Goal: Information Seeking & Learning: Compare options

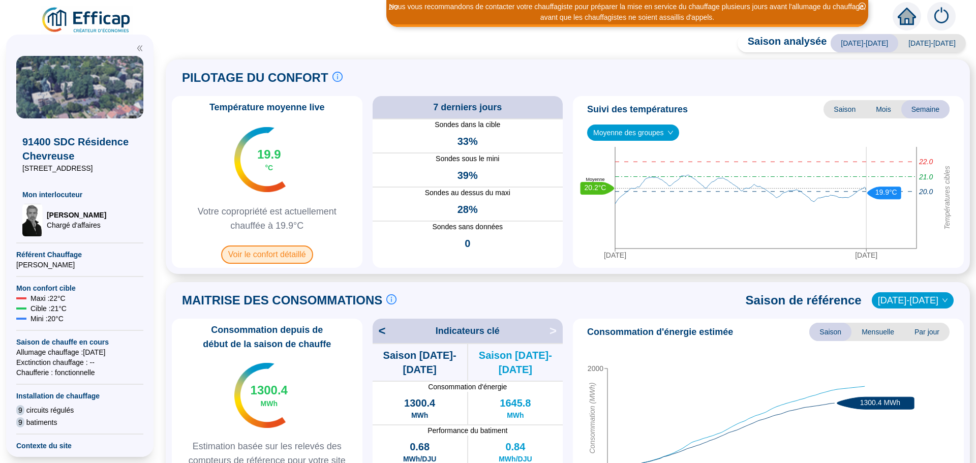
click at [271, 255] on span "Voir le confort détaillé" at bounding box center [267, 255] width 92 height 18
click at [273, 256] on span "Voir le confort détaillé" at bounding box center [267, 255] width 92 height 18
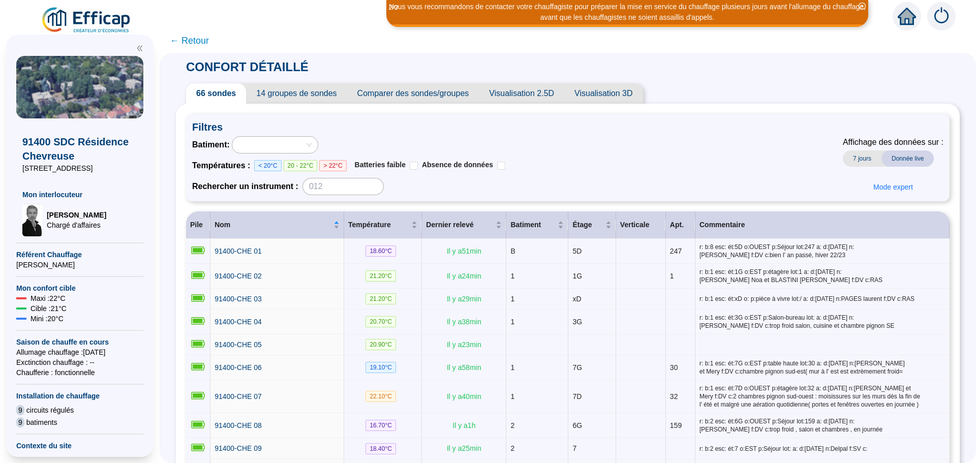
click at [445, 96] on span "Comparer des sondes/groupes" at bounding box center [413, 93] width 132 height 20
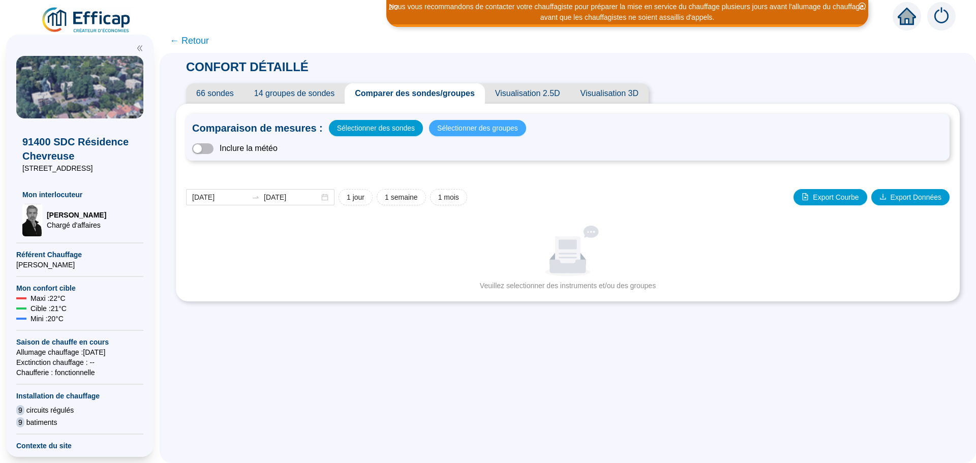
click at [490, 126] on span "Sélectionner des groupes" at bounding box center [477, 128] width 81 height 14
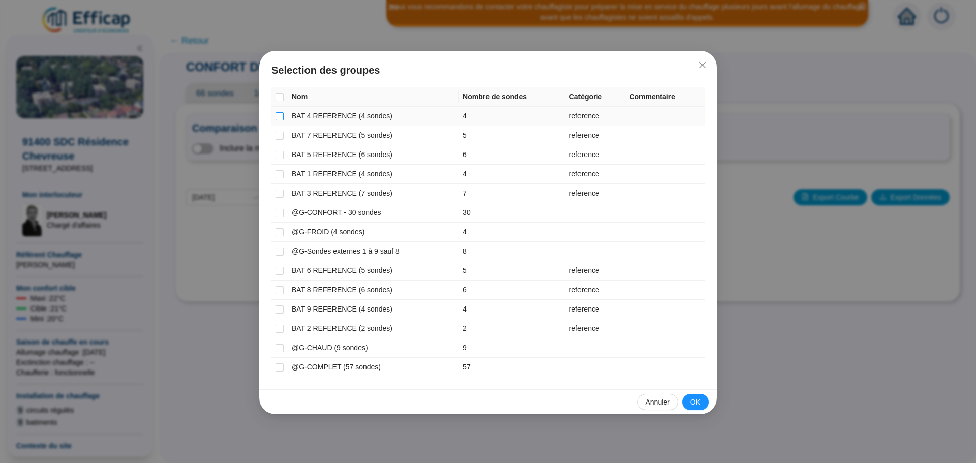
click at [278, 117] on input "checkbox" at bounding box center [280, 116] width 8 height 8
checkbox input "true"
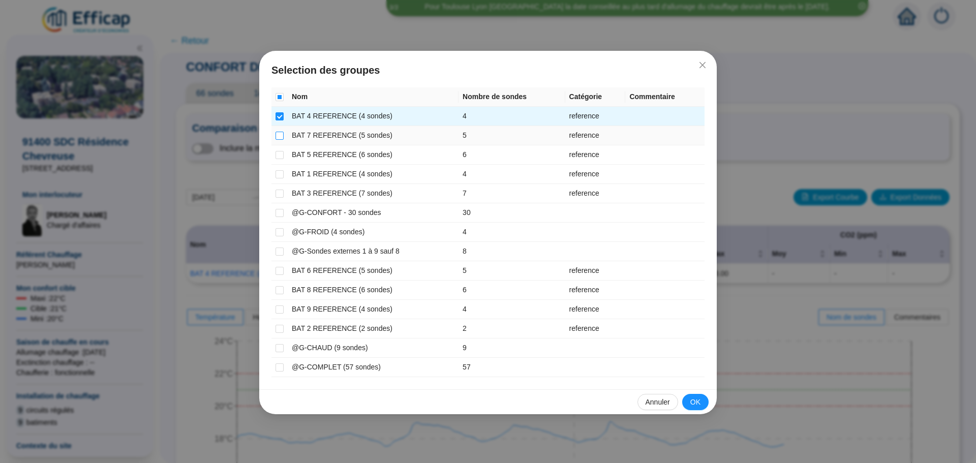
click at [278, 137] on input "checkbox" at bounding box center [280, 136] width 8 height 8
checkbox input "true"
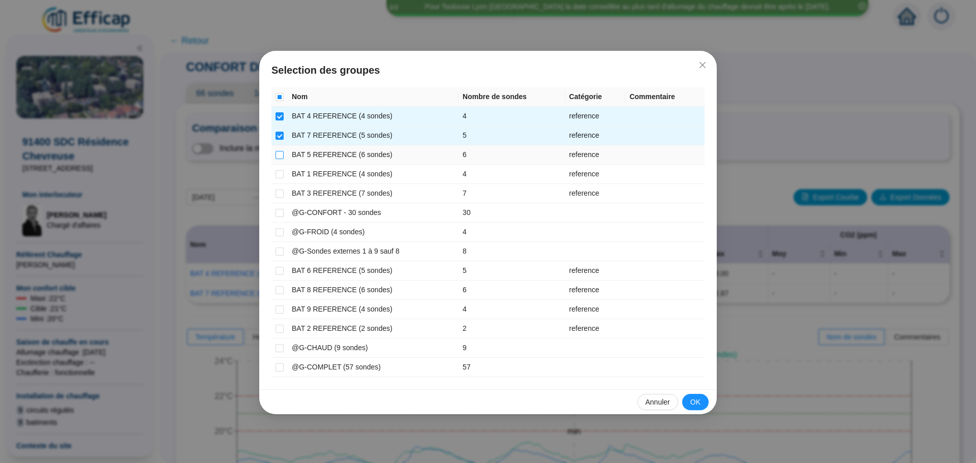
click at [279, 156] on input "checkbox" at bounding box center [280, 155] width 8 height 8
checkbox input "true"
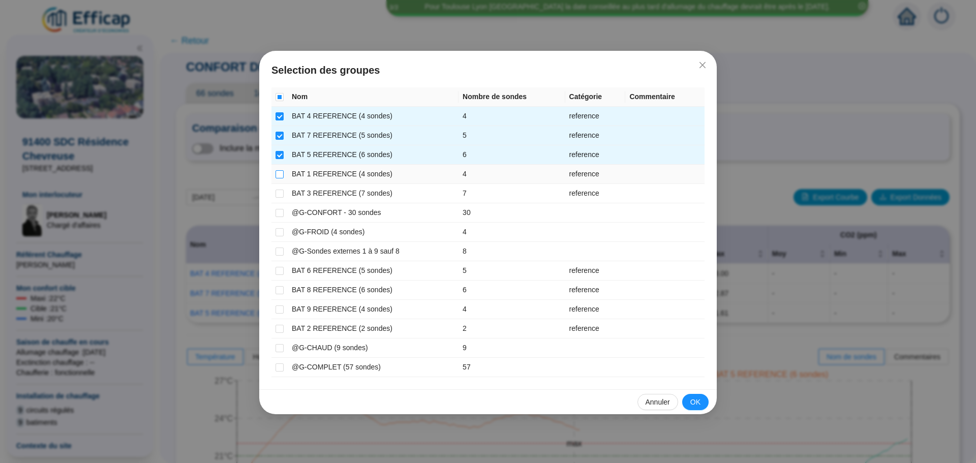
click at [279, 175] on input "checkbox" at bounding box center [280, 174] width 8 height 8
checkbox input "true"
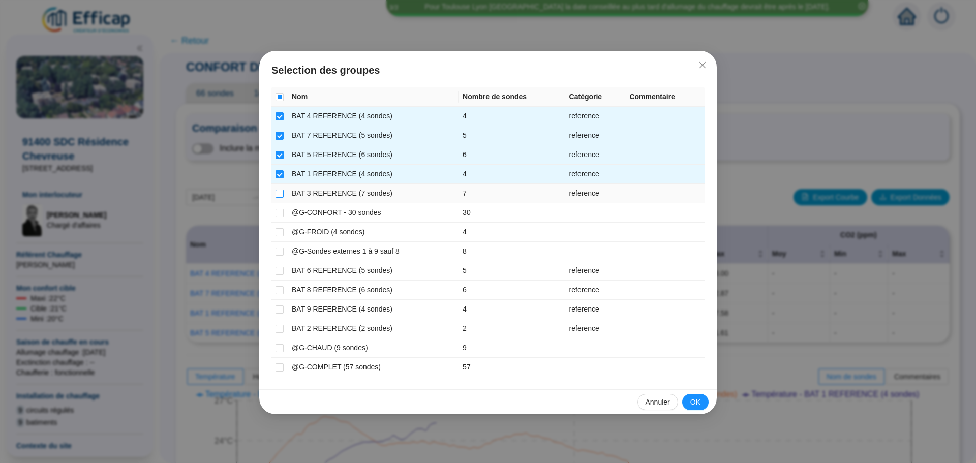
click at [278, 193] on input "checkbox" at bounding box center [280, 194] width 8 height 8
checkbox input "true"
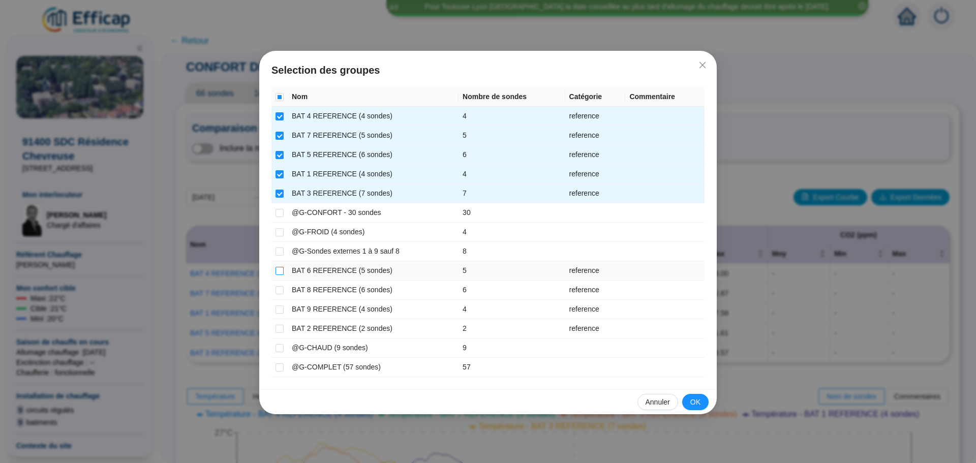
click at [280, 270] on input "checkbox" at bounding box center [280, 271] width 8 height 8
checkbox input "true"
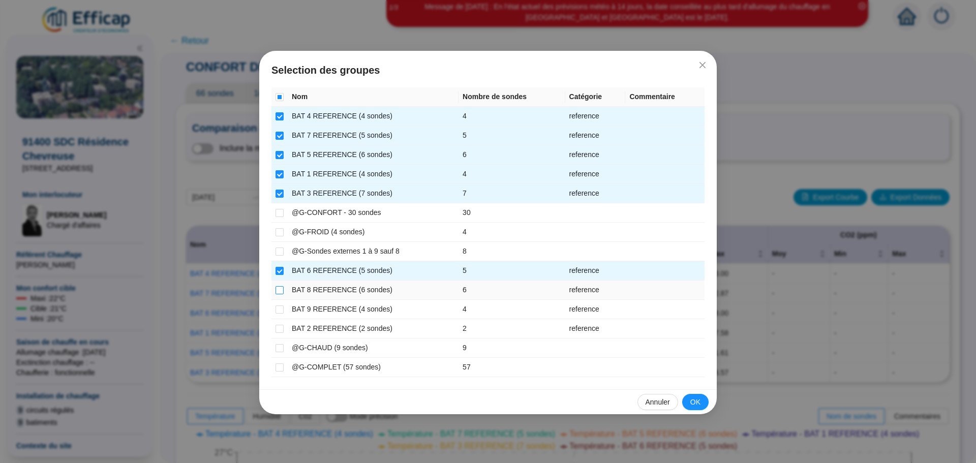
click at [282, 288] on input "checkbox" at bounding box center [280, 290] width 8 height 8
checkbox input "true"
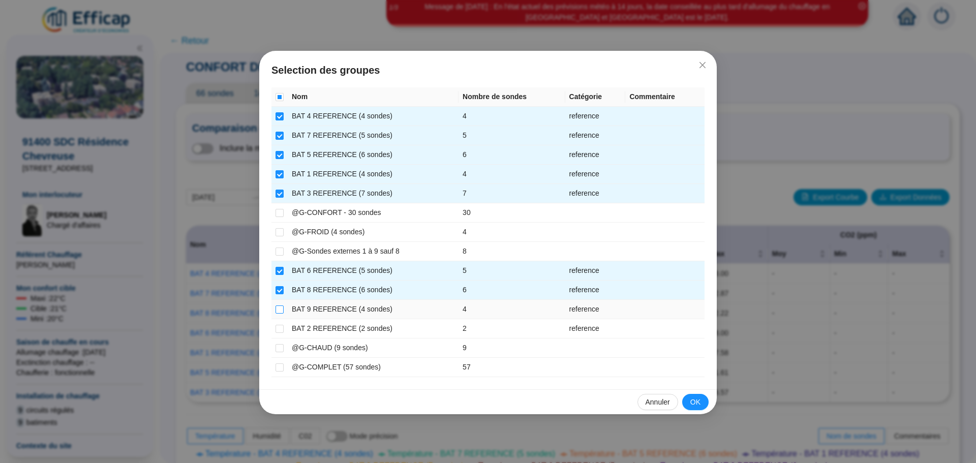
click at [277, 306] on input "checkbox" at bounding box center [280, 310] width 8 height 8
checkbox input "true"
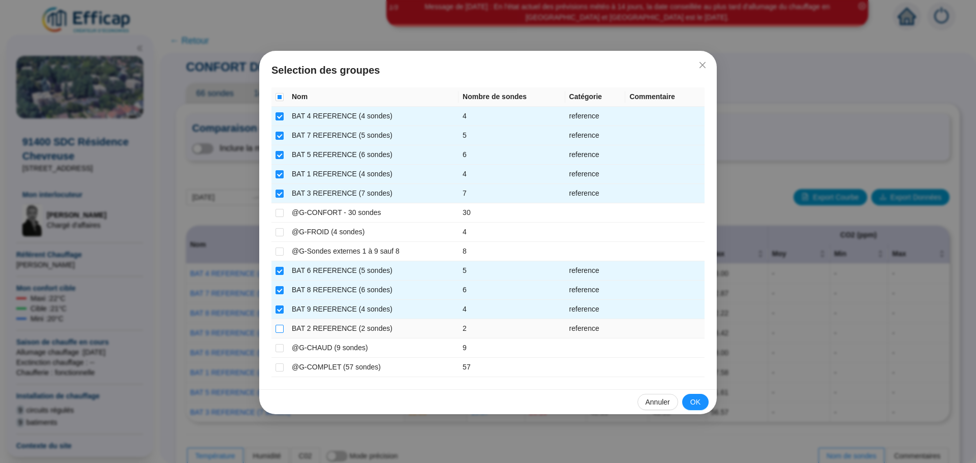
click at [276, 324] on label at bounding box center [280, 328] width 8 height 11
click at [276, 325] on input "checkbox" at bounding box center [280, 329] width 8 height 8
checkbox input "true"
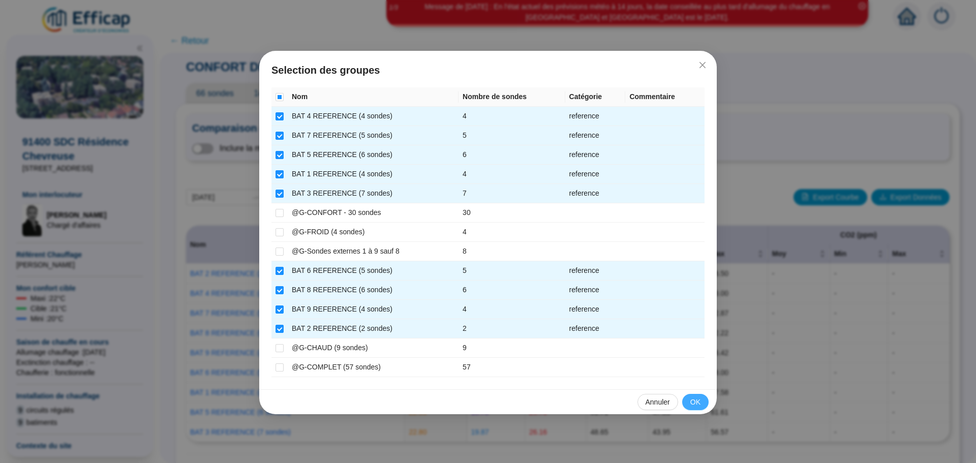
click at [699, 404] on span "OK" at bounding box center [696, 402] width 10 height 11
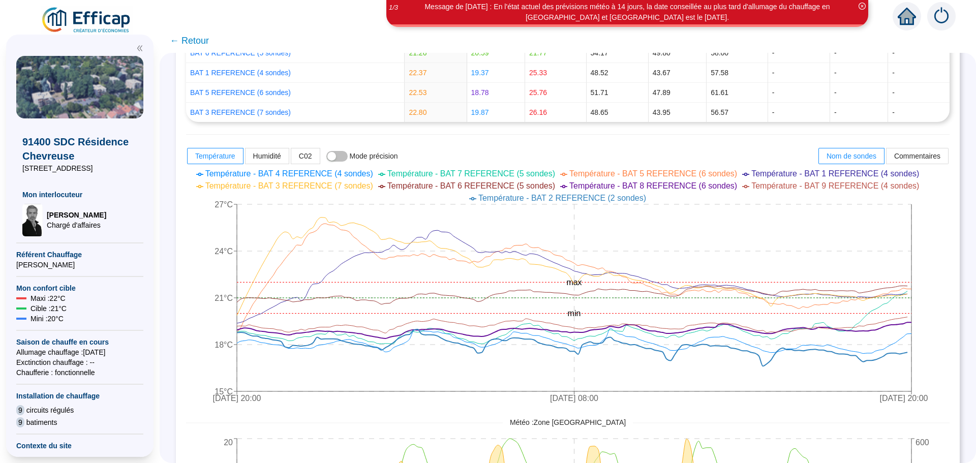
scroll to position [305, 0]
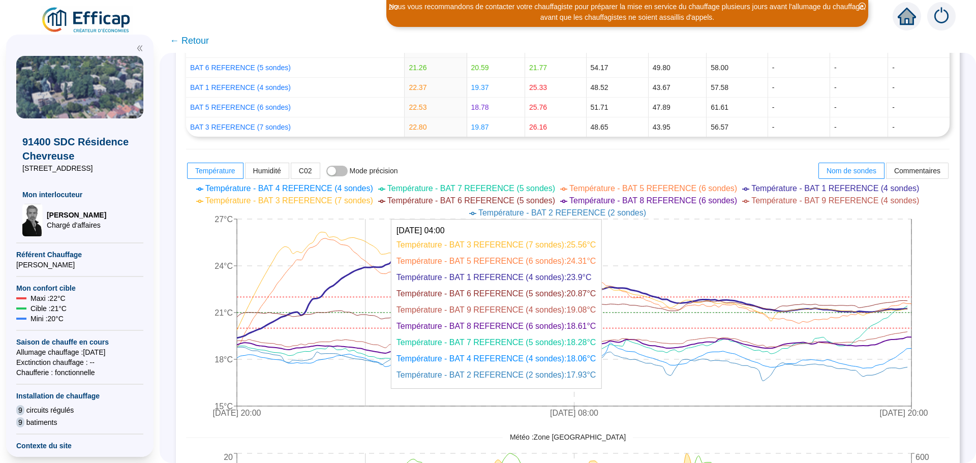
drag, startPoint x: 528, startPoint y: 299, endPoint x: 371, endPoint y: 303, distance: 157.2
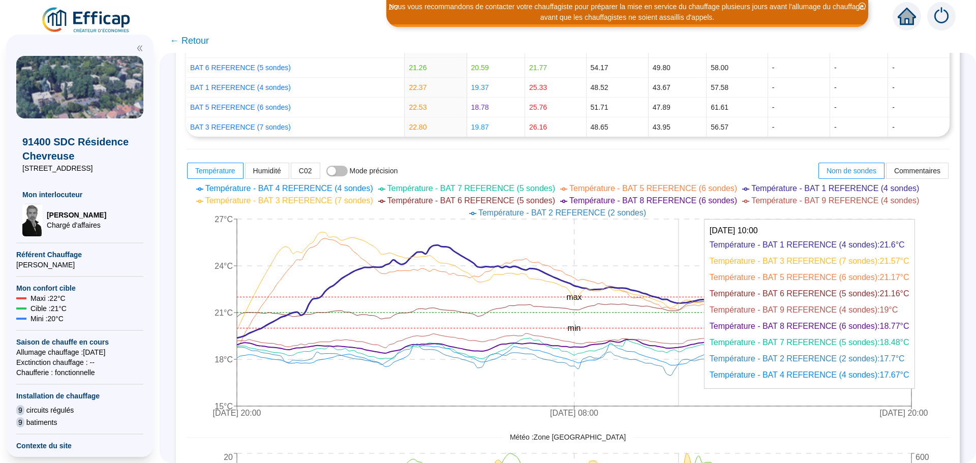
drag, startPoint x: 371, startPoint y: 303, endPoint x: 686, endPoint y: 260, distance: 317.7
click at [686, 260] on icon "[DATE] 20:00 [DATE] 08:00 [DATE] 20:00 15°C 18°C 21°C 24°C 27°C min max" at bounding box center [560, 302] width 749 height 244
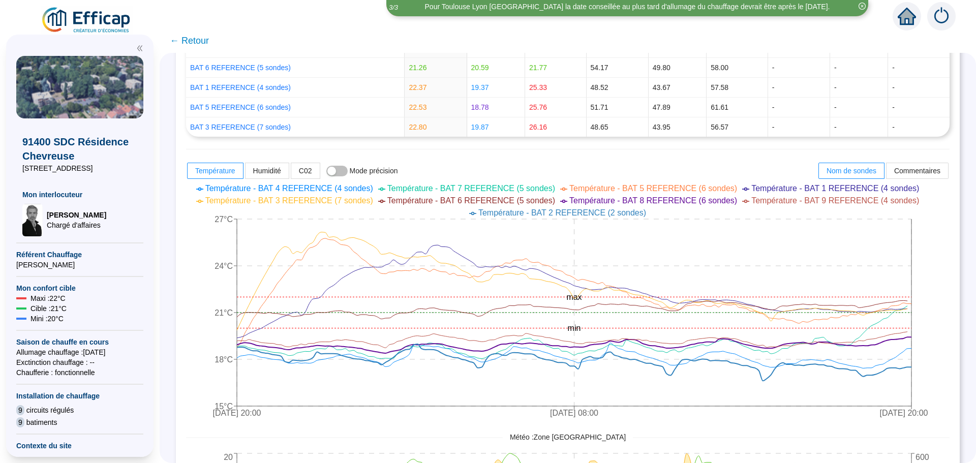
click at [205, 44] on span "← Retour" at bounding box center [189, 41] width 39 height 14
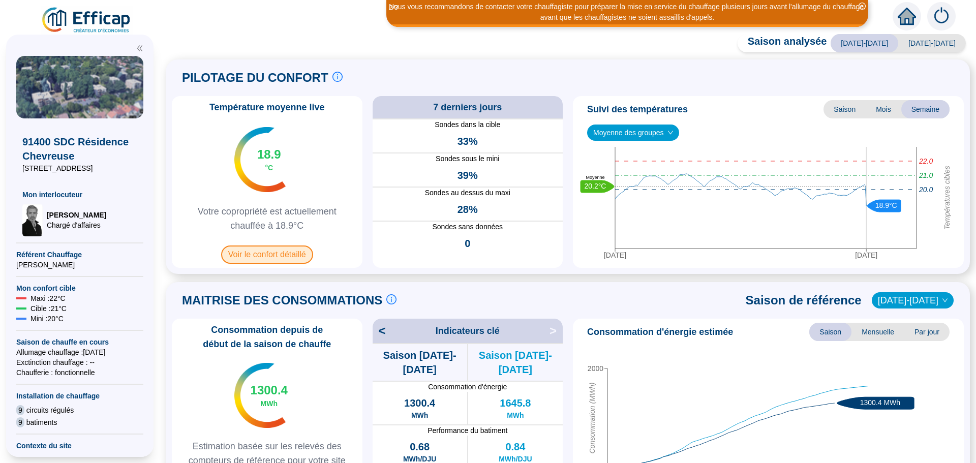
click at [257, 253] on span "Voir le confort détaillé" at bounding box center [267, 255] width 92 height 18
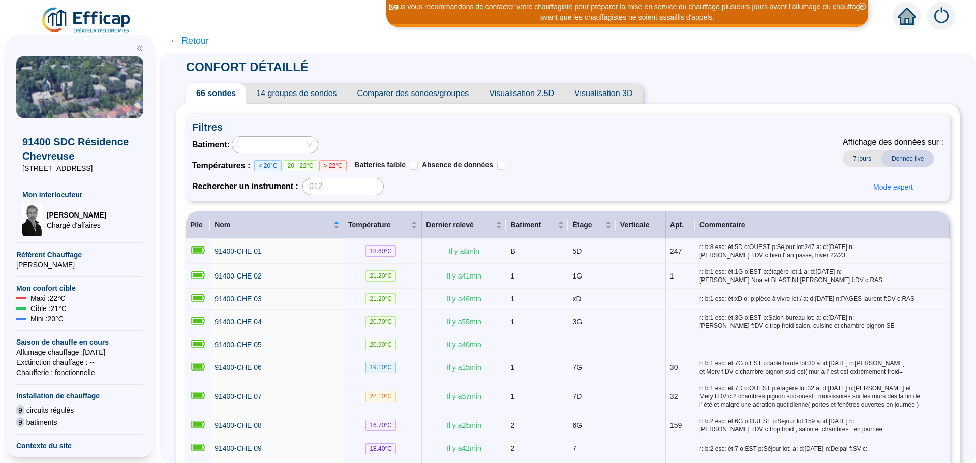
click at [410, 91] on span "Comparer des sondes/groupes" at bounding box center [413, 93] width 132 height 20
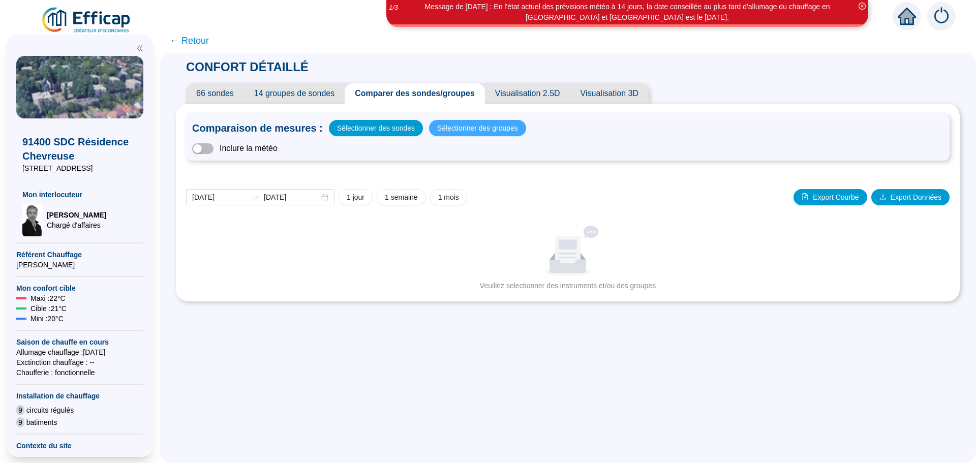
click at [453, 127] on span "Sélectionner des groupes" at bounding box center [477, 128] width 81 height 14
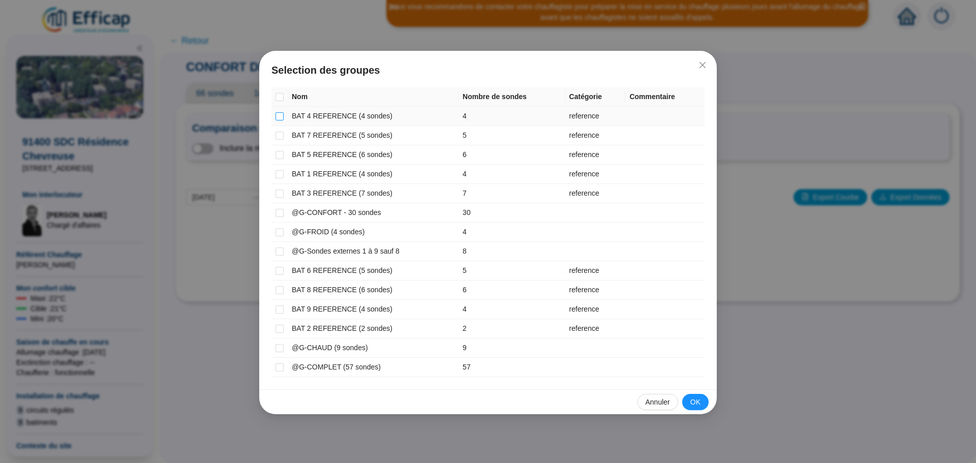
click at [279, 118] on input "checkbox" at bounding box center [280, 116] width 8 height 8
checkbox input "true"
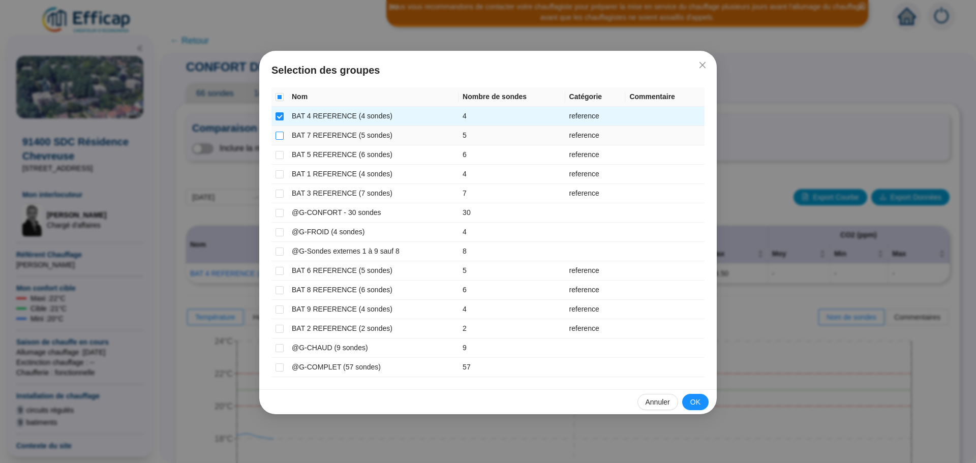
click at [279, 135] on input "checkbox" at bounding box center [280, 136] width 8 height 8
checkbox input "true"
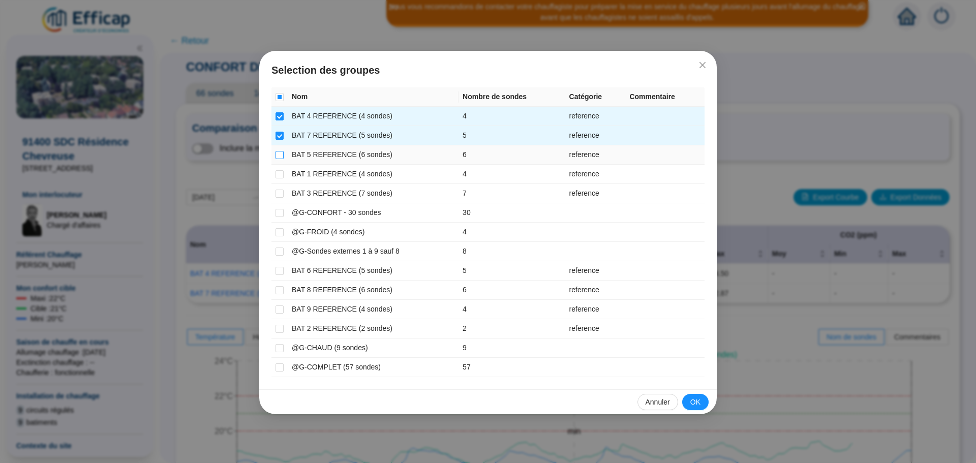
click at [282, 156] on input "checkbox" at bounding box center [280, 155] width 8 height 8
checkbox input "true"
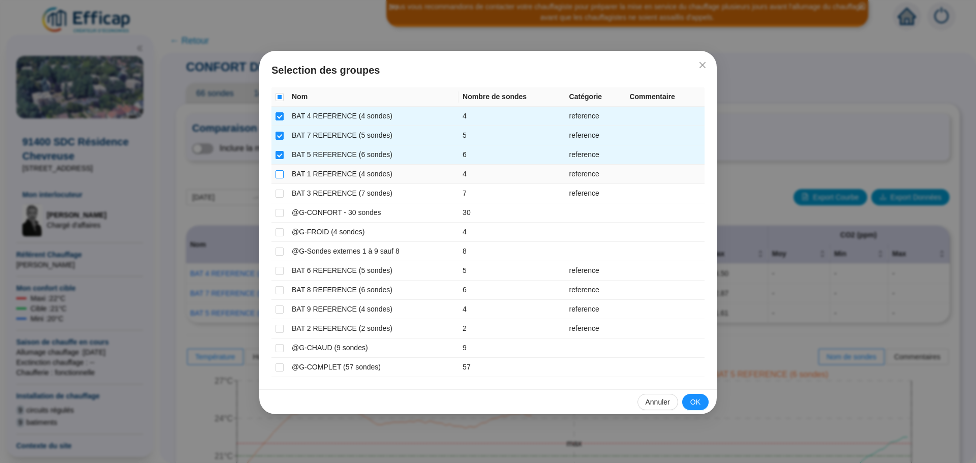
click at [280, 178] on input "checkbox" at bounding box center [280, 174] width 8 height 8
checkbox input "true"
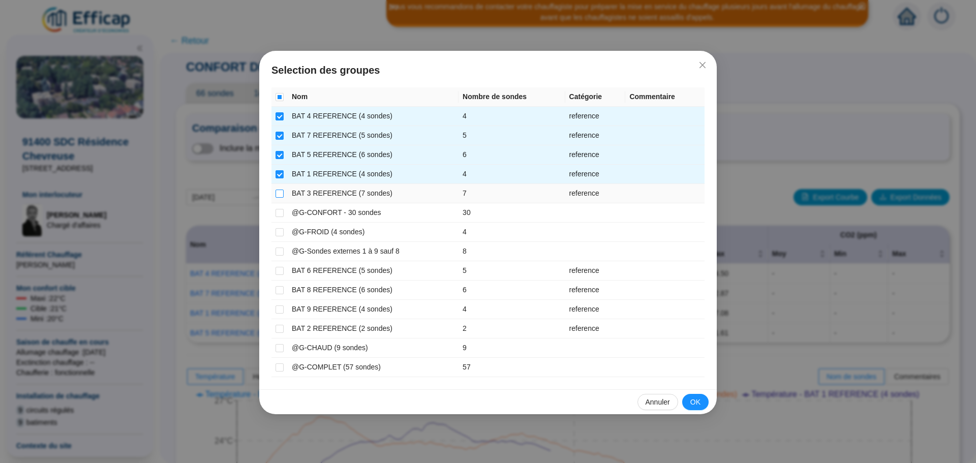
click at [280, 192] on input "checkbox" at bounding box center [280, 194] width 8 height 8
checkbox input "true"
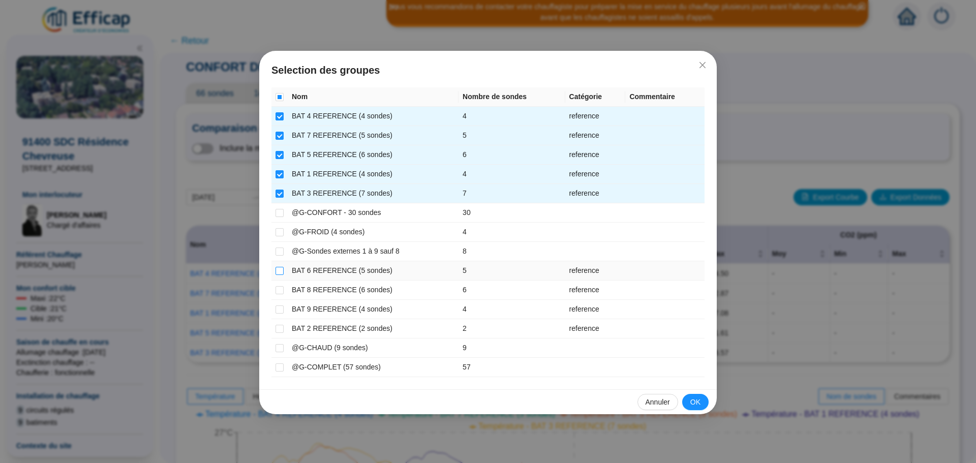
click at [276, 268] on input "checkbox" at bounding box center [280, 271] width 8 height 8
checkbox input "true"
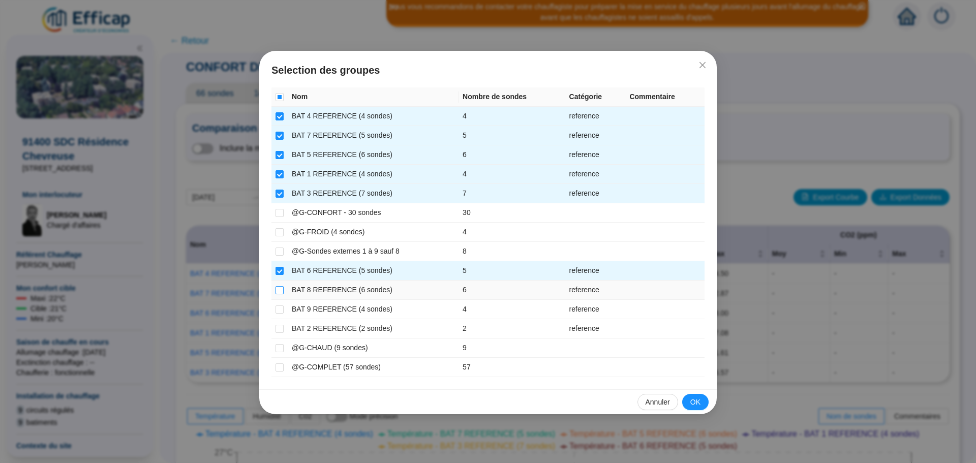
click at [277, 289] on input "checkbox" at bounding box center [280, 290] width 8 height 8
checkbox input "true"
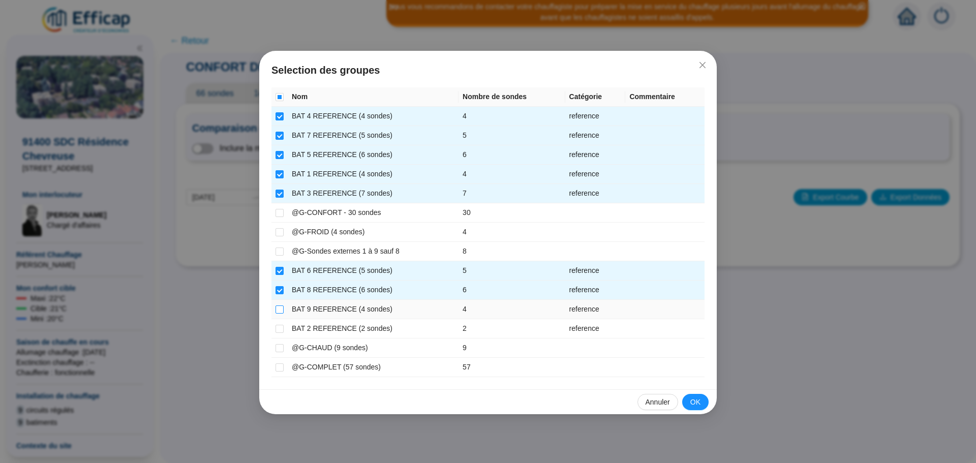
click at [276, 310] on input "checkbox" at bounding box center [280, 310] width 8 height 8
checkbox input "true"
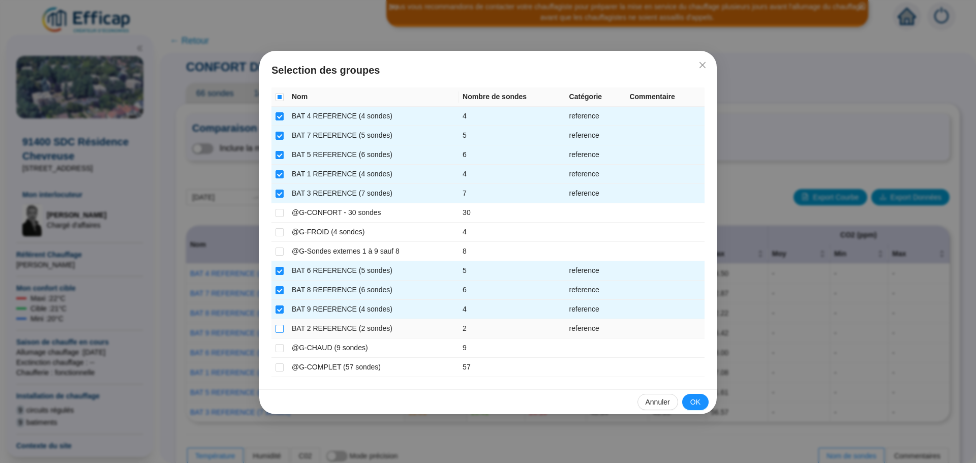
click at [278, 330] on input "checkbox" at bounding box center [280, 329] width 8 height 8
checkbox input "true"
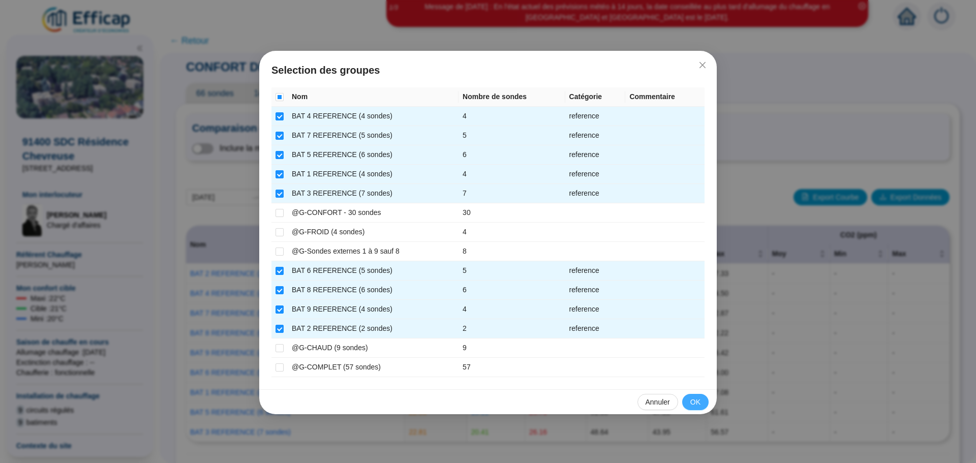
click at [691, 402] on span "OK" at bounding box center [696, 402] width 10 height 11
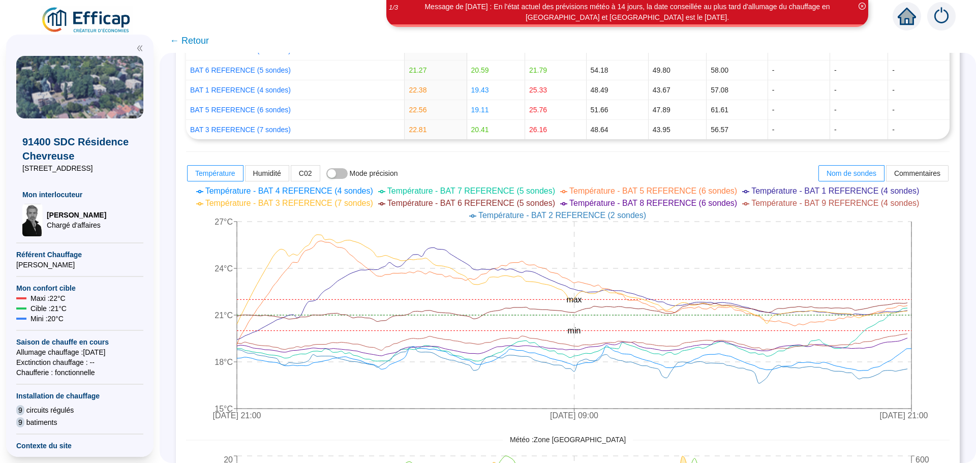
scroll to position [305, 0]
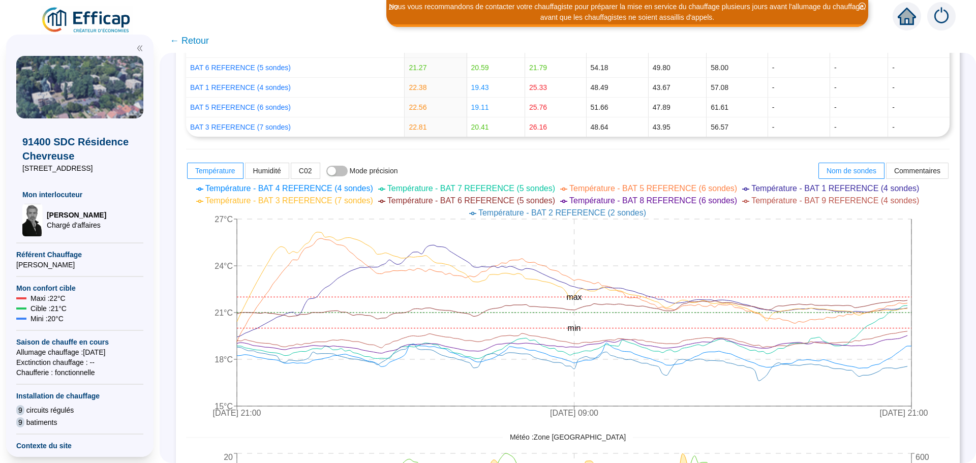
drag, startPoint x: 632, startPoint y: 405, endPoint x: 677, endPoint y: 423, distance: 48.0
click at [677, 423] on icon "[DATE] 21:00 [DATE] 09:00 [DATE] 21:00 15°C 18°C 21°C 24°C 27°C min max" at bounding box center [560, 302] width 749 height 244
